Goal: Information Seeking & Learning: Understand process/instructions

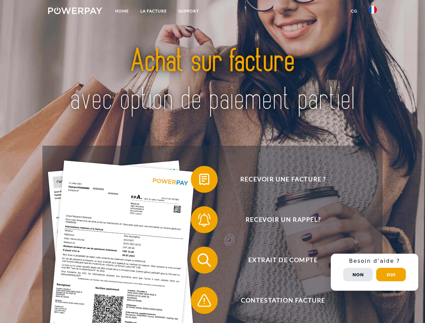
click at [75, 12] on img at bounding box center [75, 10] width 54 height 7
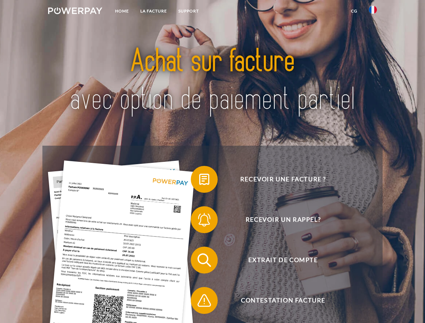
click at [373, 12] on img at bounding box center [373, 10] width 8 height 8
click at [354, 11] on link "CG" at bounding box center [354, 11] width 18 height 12
click at [199, 181] on span at bounding box center [194, 180] width 34 height 34
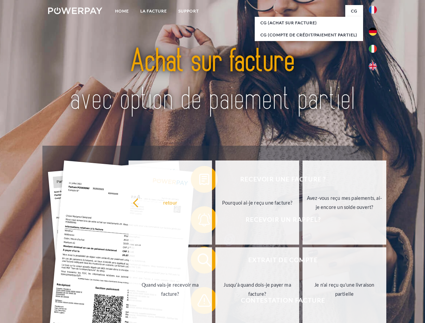
click at [199, 221] on div "Recevoir une facture ? Recevoir un rappel? Extrait de compte retour" at bounding box center [212, 280] width 340 height 269
click at [215, 262] on link "Jusqu'à quand dois-je payer ma facture?" at bounding box center [257, 289] width 84 height 84
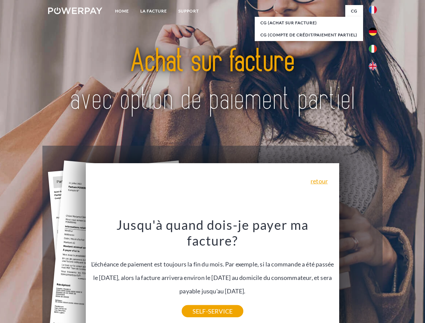
click at [375, 272] on div "Recevoir une facture ? Recevoir un rappel? Extrait de compte retour" at bounding box center [212, 280] width 340 height 269
click at [358, 274] on span "Extrait de compte" at bounding box center [283, 260] width 165 height 27
click at [391, 275] on header "Home LA FACTURE Support" at bounding box center [212, 232] width 425 height 465
